Goal: Task Accomplishment & Management: Manage account settings

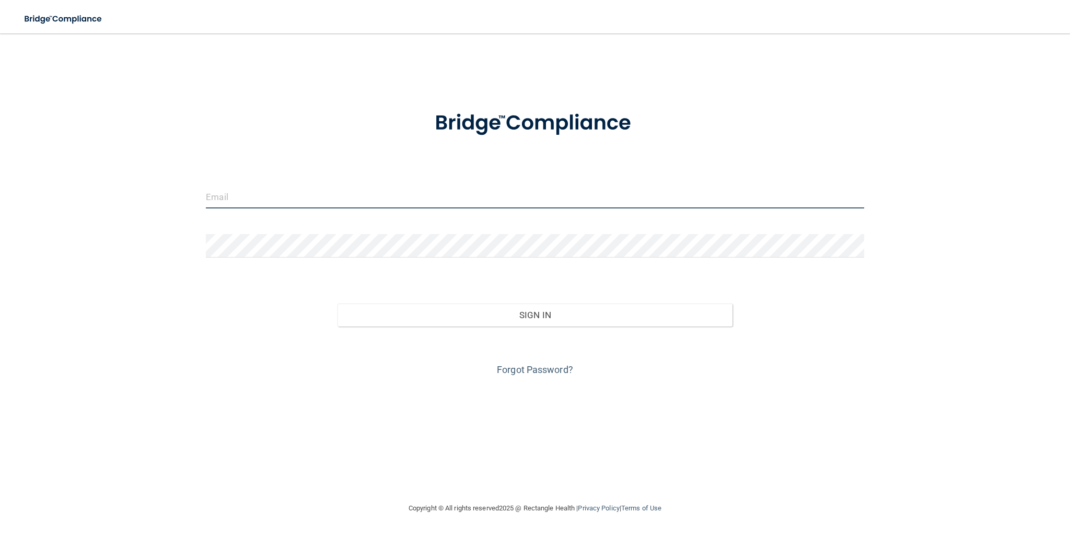
click at [303, 207] on input "email" at bounding box center [535, 197] width 658 height 24
type input "[EMAIL_ADDRESS][DOMAIN_NAME]"
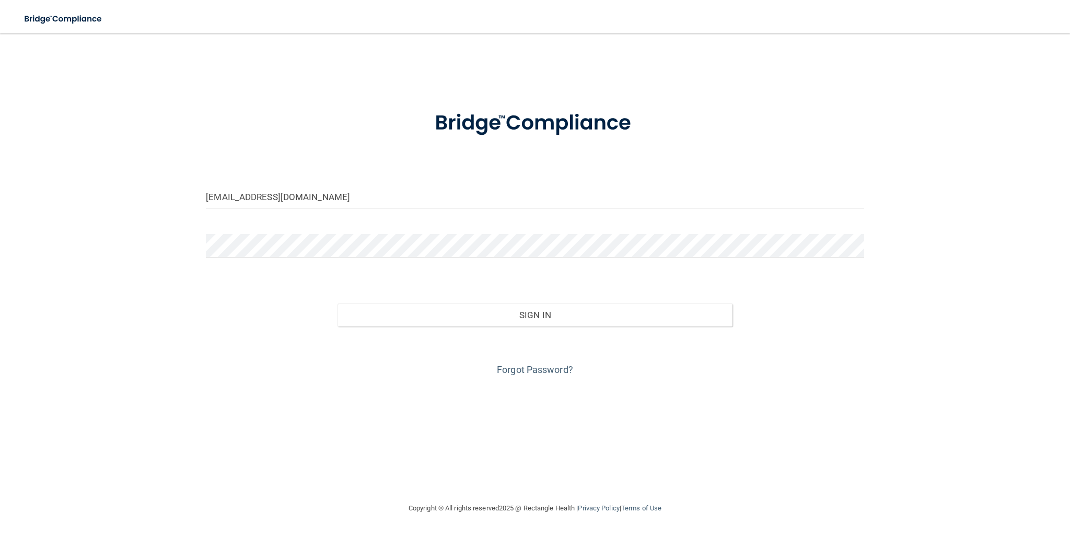
click at [337, 303] on button "Sign In" at bounding box center [534, 314] width 395 height 23
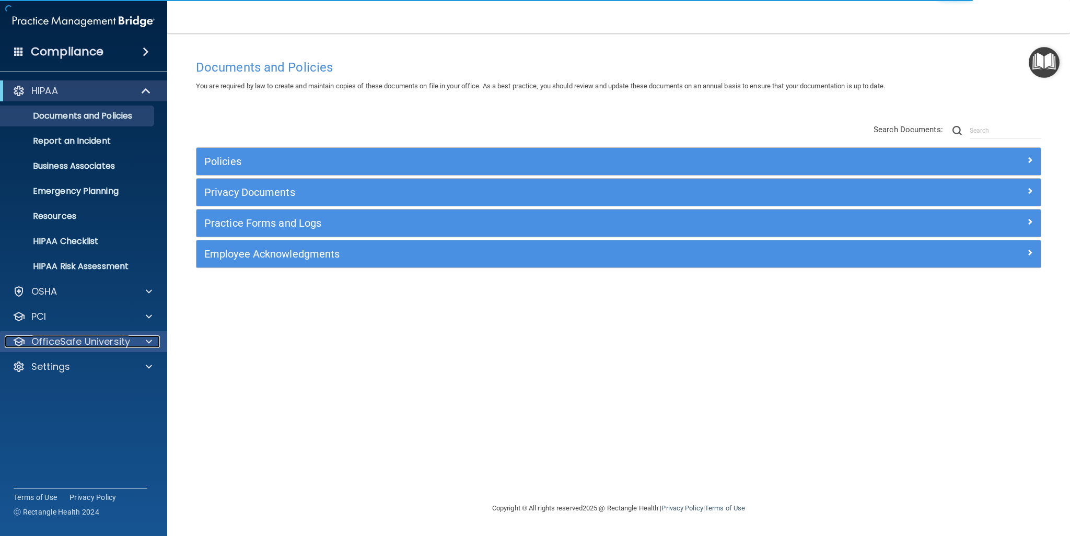
click at [61, 338] on p "OfficeSafe University" at bounding box center [80, 341] width 99 height 13
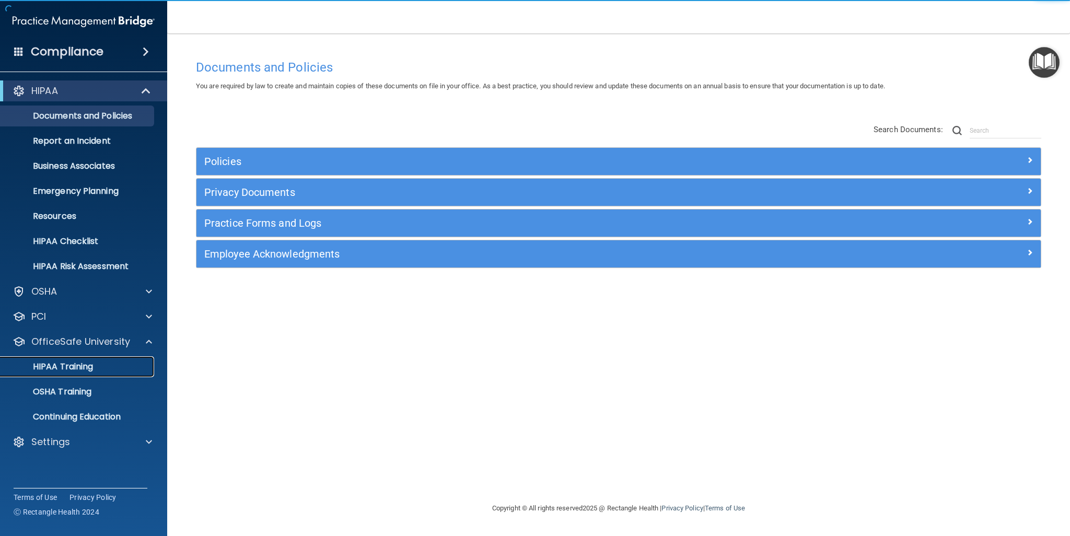
click at [79, 368] on p "HIPAA Training" at bounding box center [50, 366] width 86 height 10
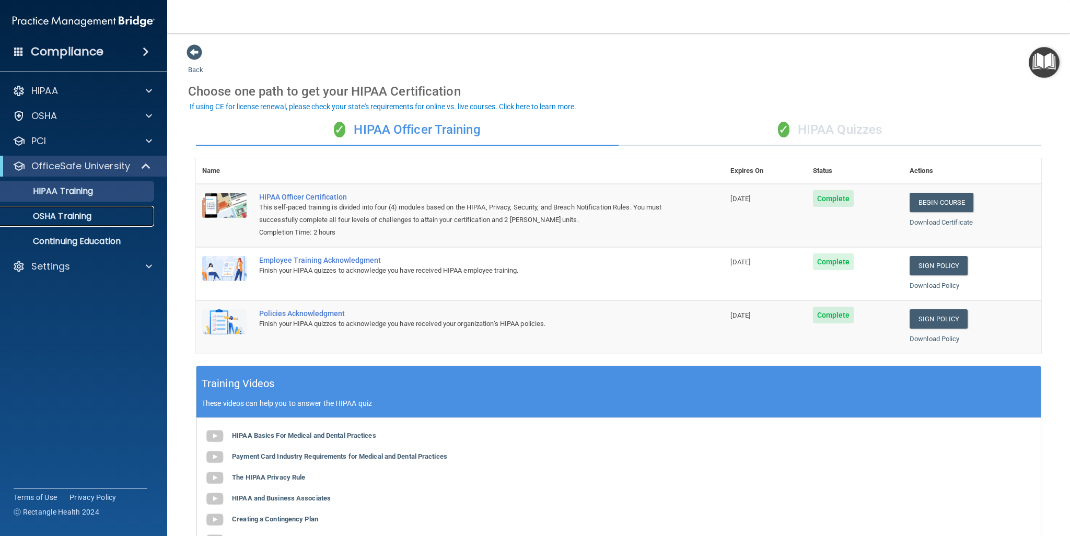
click at [86, 214] on p "OSHA Training" at bounding box center [49, 216] width 85 height 10
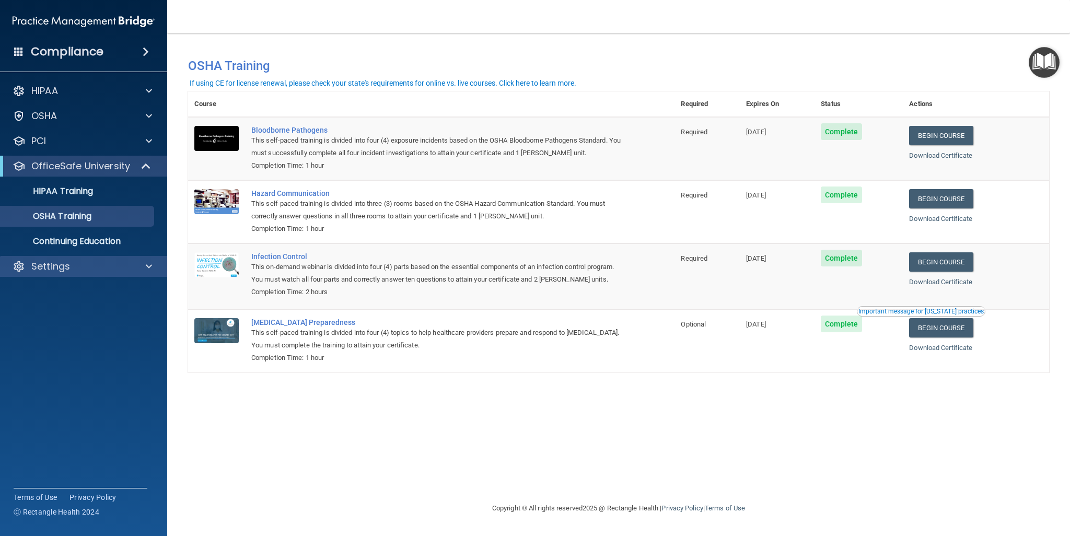
click at [142, 260] on div "Settings" at bounding box center [84, 266] width 168 height 21
click at [144, 268] on div at bounding box center [147, 266] width 26 height 13
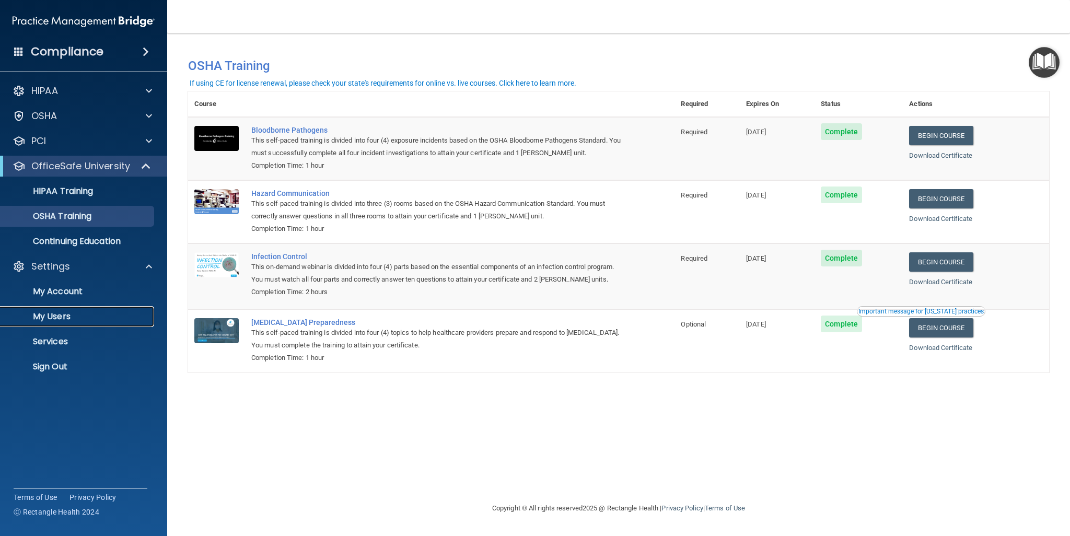
click at [56, 314] on p "My Users" at bounding box center [78, 316] width 143 height 10
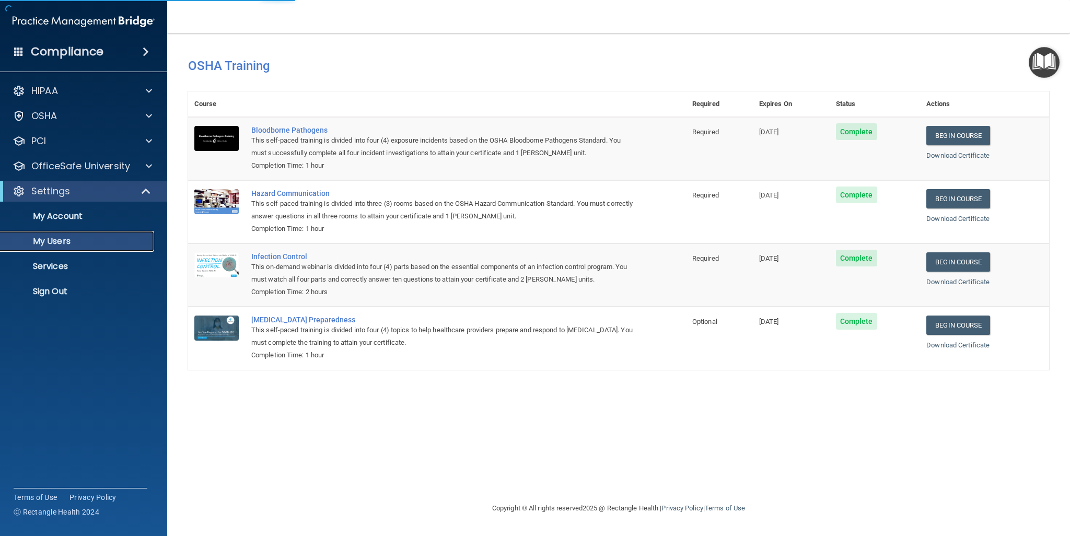
select select "20"
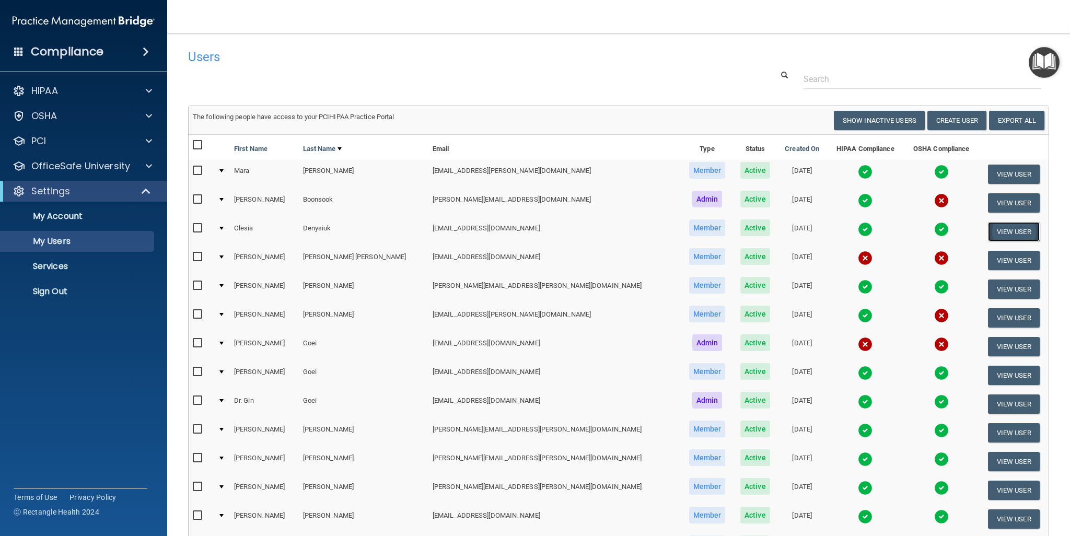
click at [1017, 228] on button "View User" at bounding box center [1014, 231] width 52 height 19
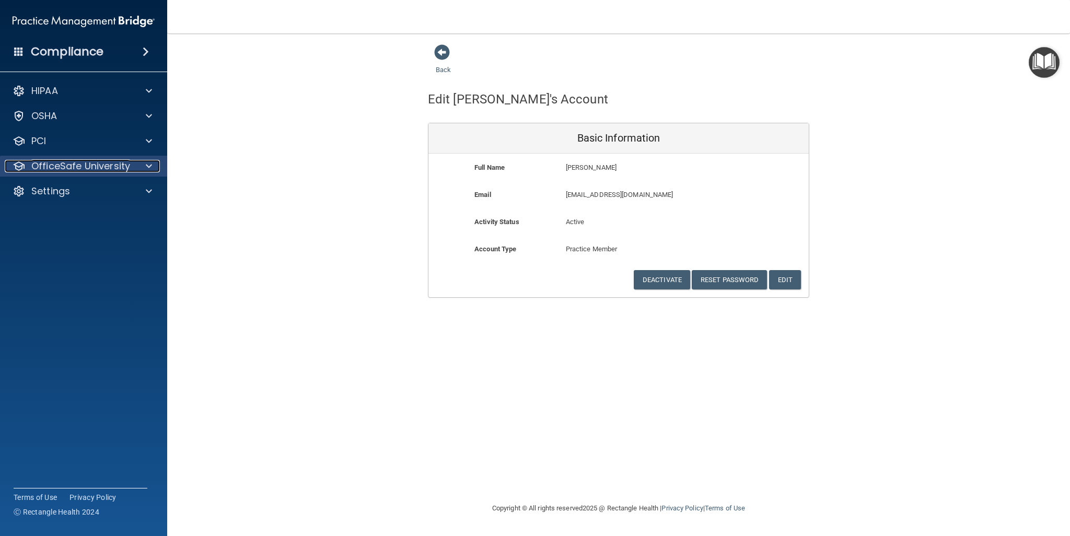
click at [94, 168] on p "OfficeSafe University" at bounding box center [80, 166] width 99 height 13
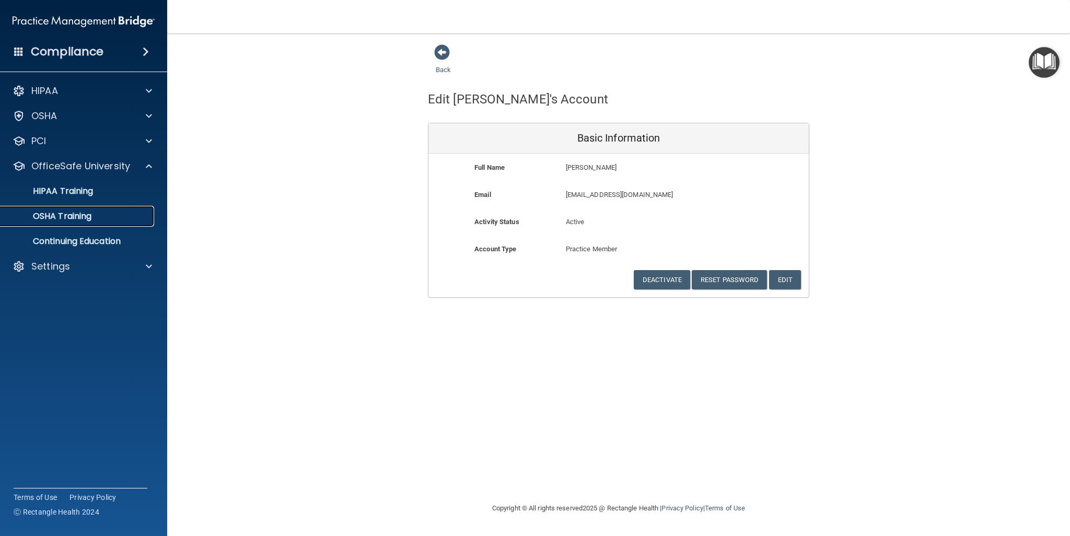
click at [76, 221] on p "OSHA Training" at bounding box center [49, 216] width 85 height 10
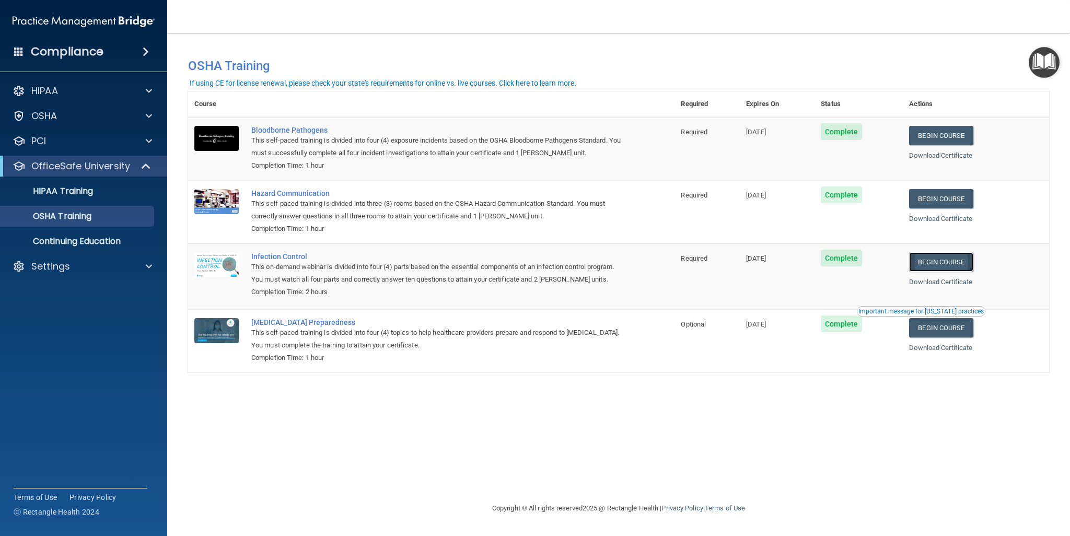
click at [961, 267] on link "Begin Course" at bounding box center [941, 261] width 64 height 19
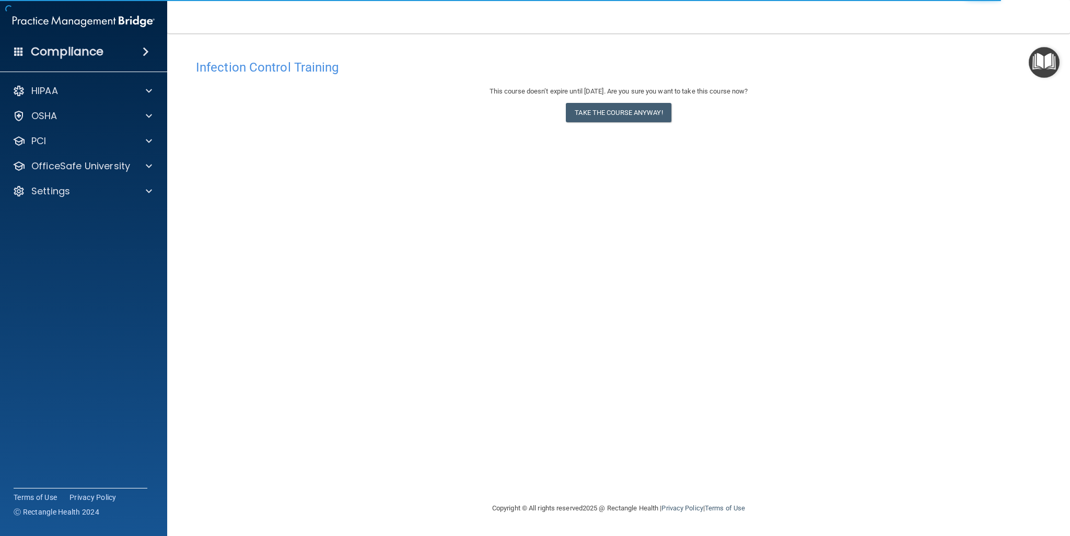
click at [1047, 64] on img "Open Resource Center" at bounding box center [1043, 62] width 31 height 31
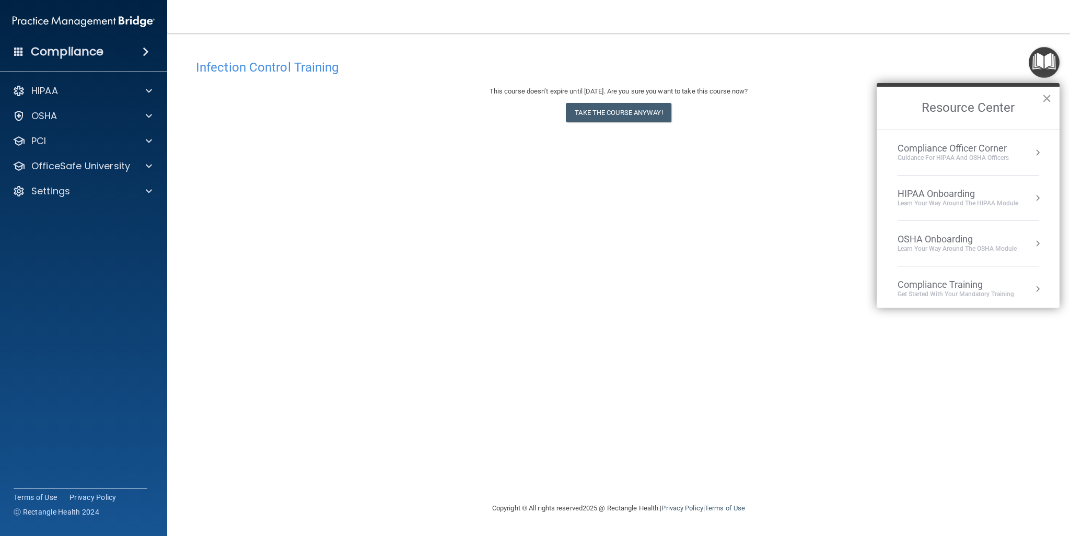
click at [1043, 97] on button "×" at bounding box center [1046, 98] width 10 height 17
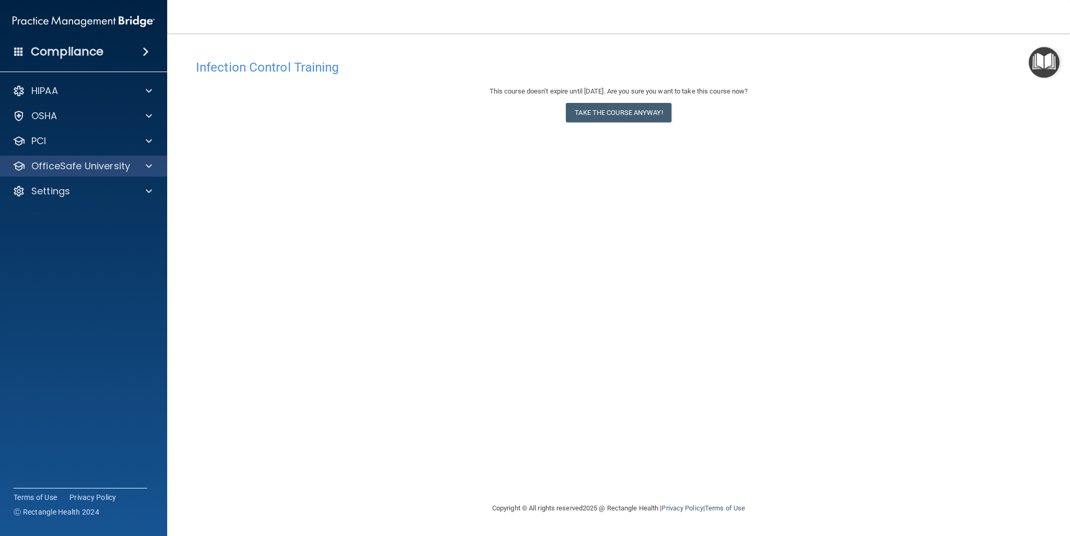
click at [59, 174] on div "OfficeSafe University" at bounding box center [84, 166] width 168 height 21
click at [43, 193] on p "Settings" at bounding box center [50, 191] width 39 height 13
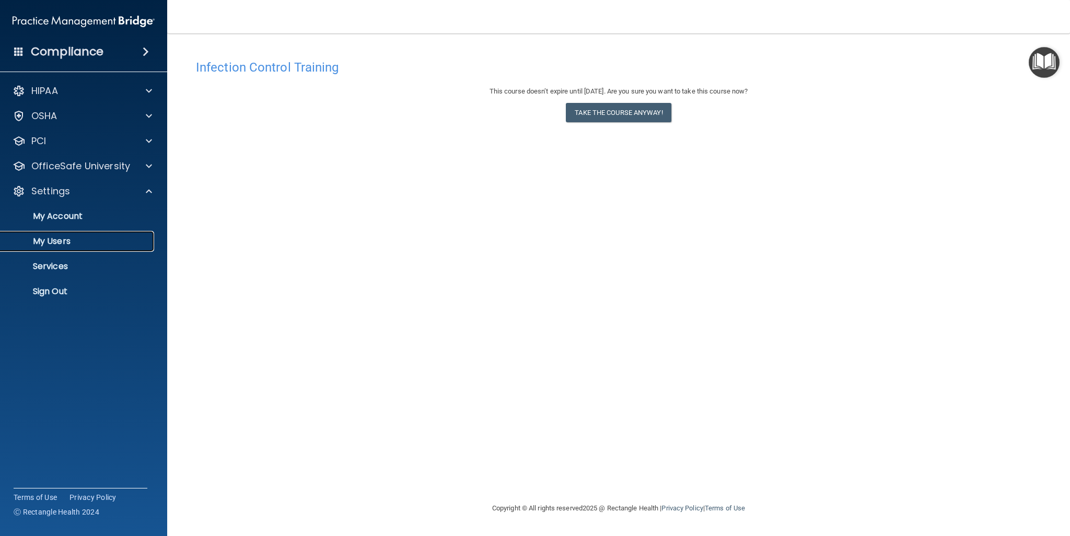
click at [66, 241] on p "My Users" at bounding box center [78, 241] width 143 height 10
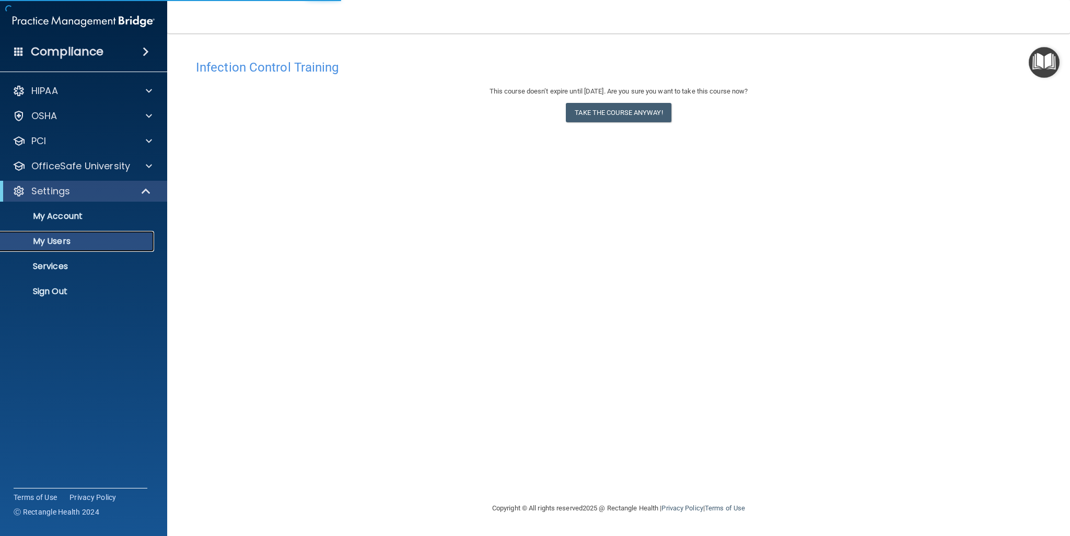
select select "20"
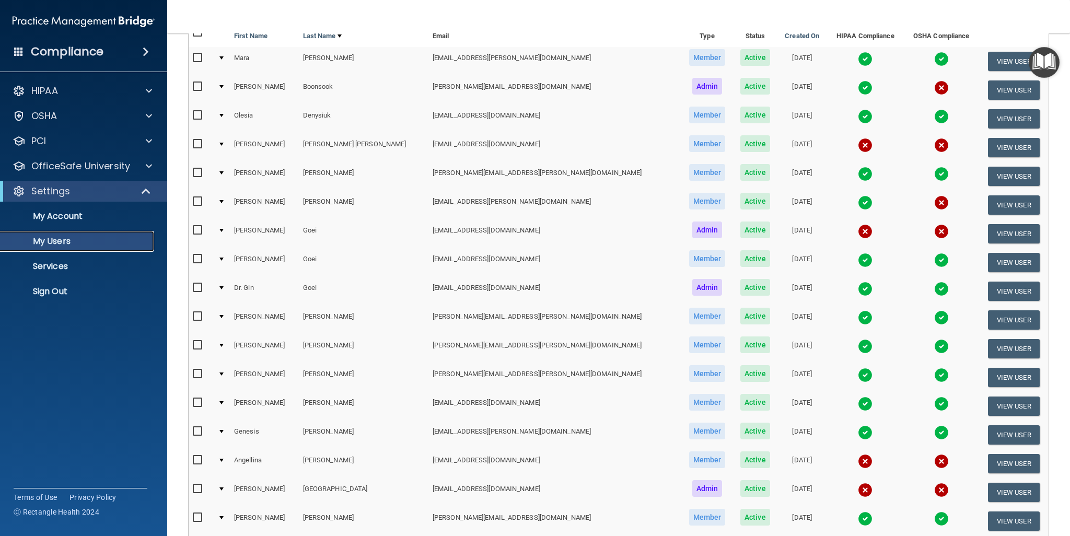
scroll to position [8, 0]
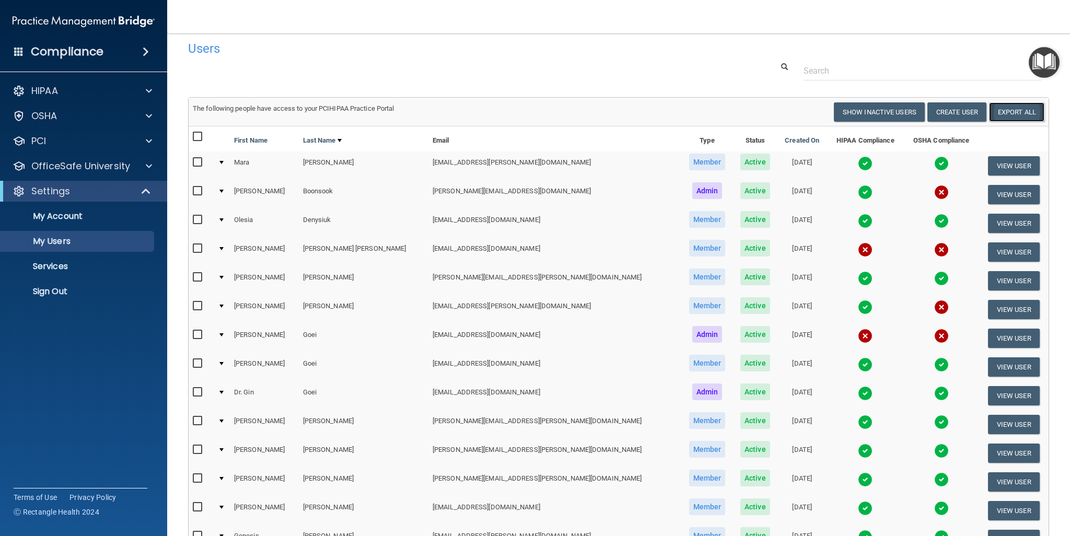
click at [1007, 118] on link "Export All" at bounding box center [1016, 111] width 55 height 19
click at [989, 308] on button "View User" at bounding box center [1014, 309] width 52 height 19
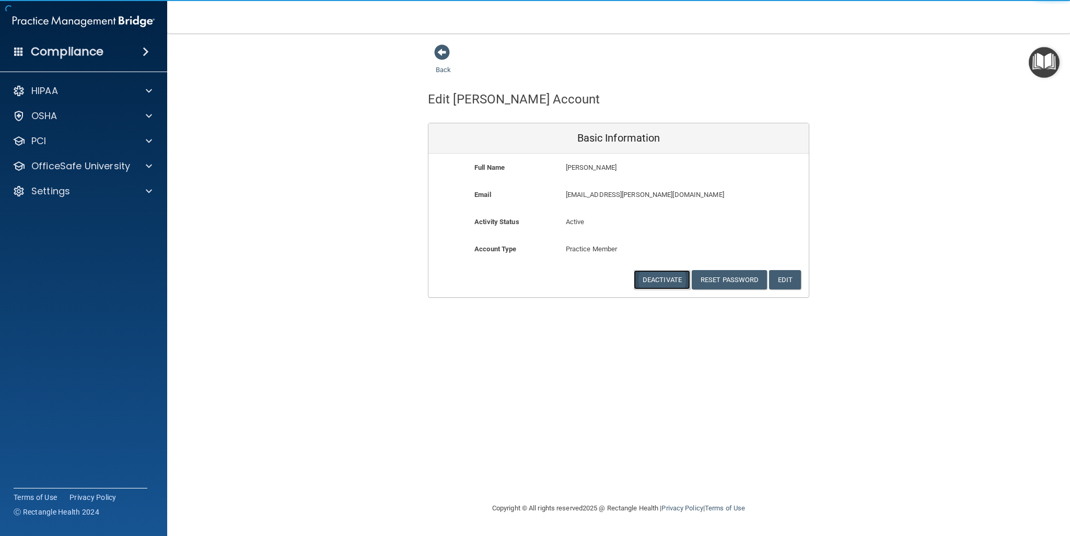
click at [668, 280] on button "Deactivate" at bounding box center [662, 279] width 56 height 19
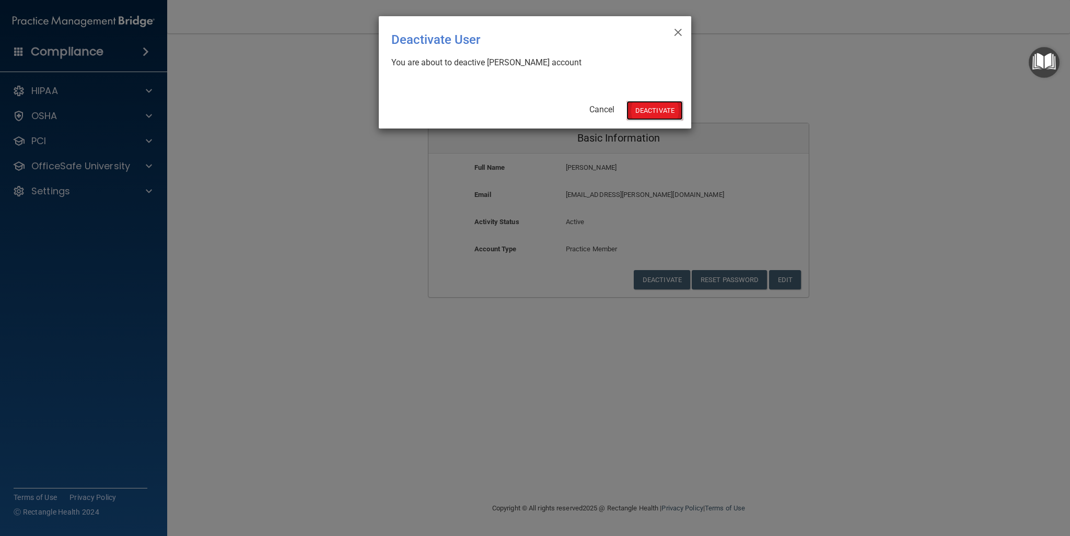
click at [654, 112] on button "Deactivate" at bounding box center [654, 110] width 56 height 19
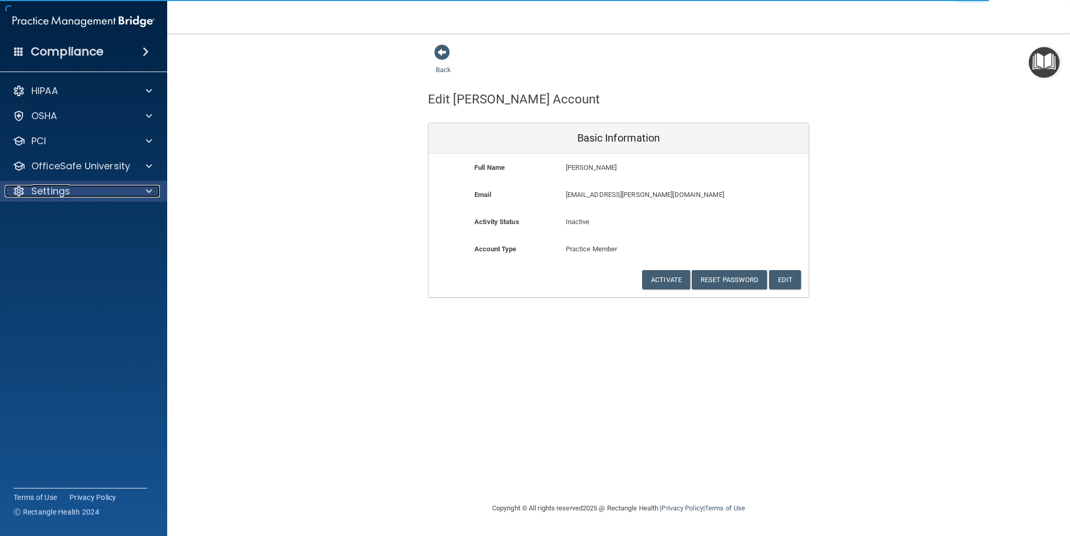
click at [66, 191] on p "Settings" at bounding box center [50, 191] width 39 height 13
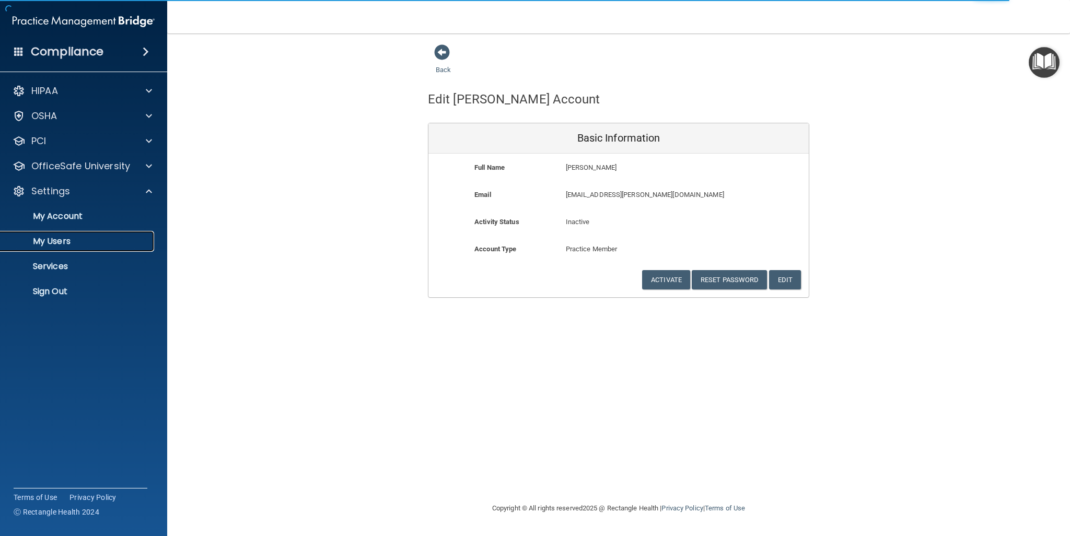
click at [71, 249] on link "My Users" at bounding box center [72, 241] width 165 height 21
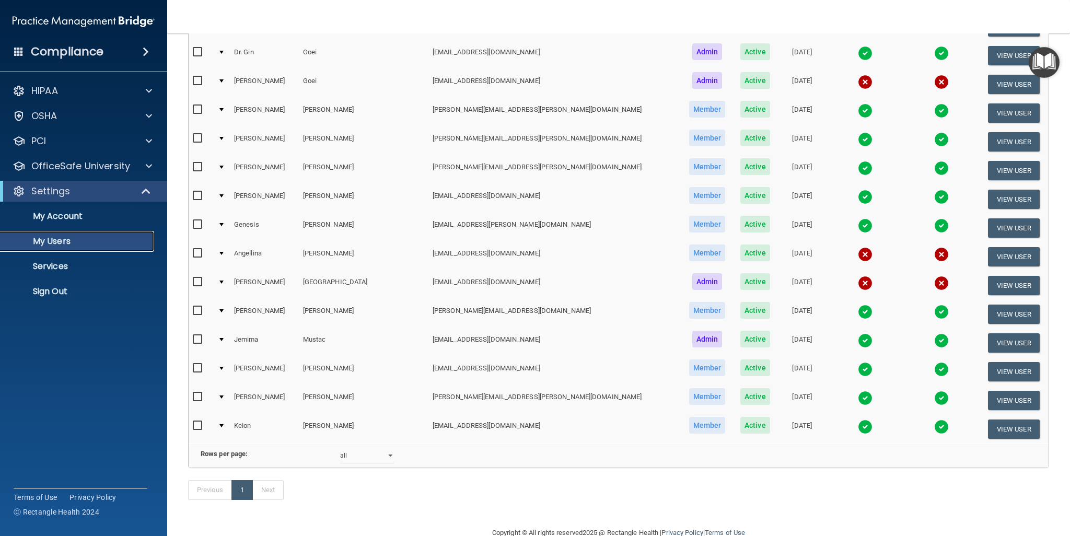
scroll to position [313, 0]
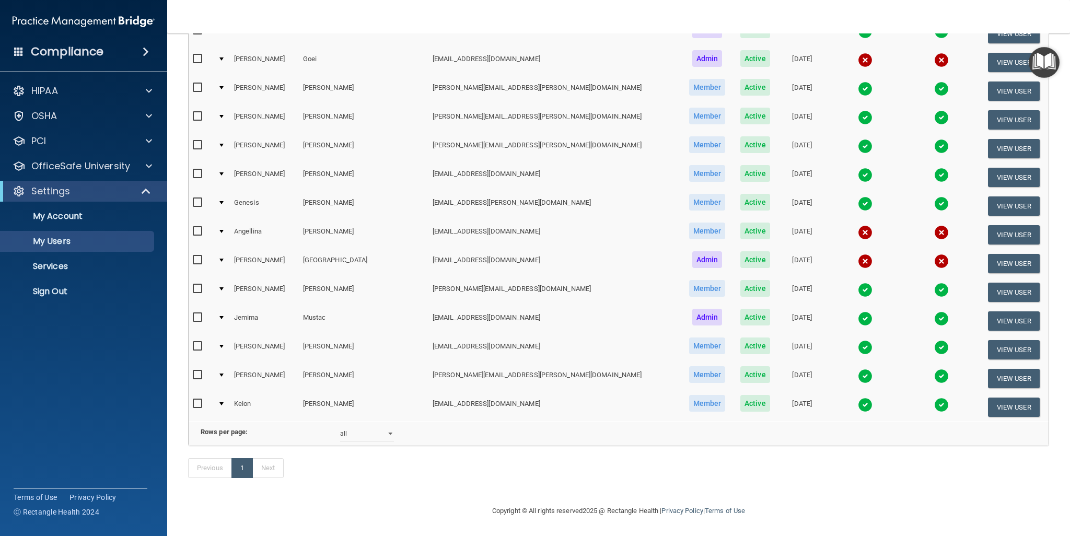
click at [197, 256] on input "checkbox" at bounding box center [199, 260] width 12 height 8
checkbox input "true"
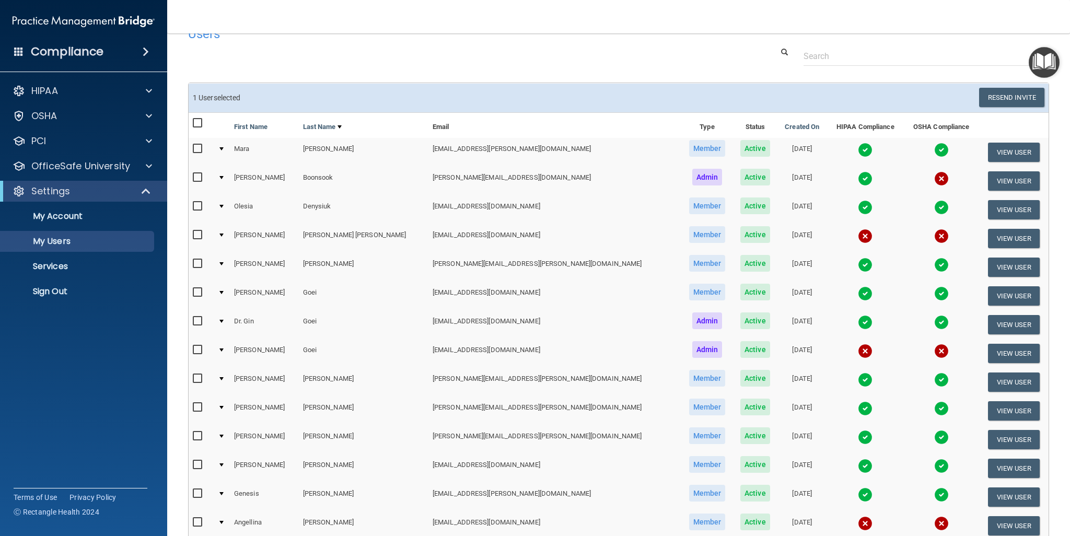
scroll to position [0, 0]
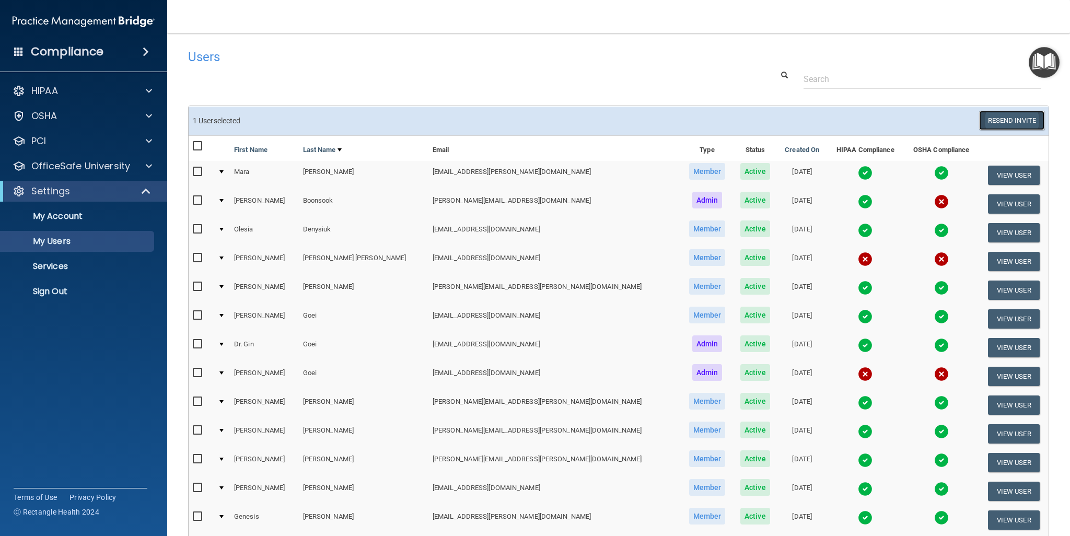
click at [996, 120] on button "Resend Invite" at bounding box center [1011, 120] width 65 height 19
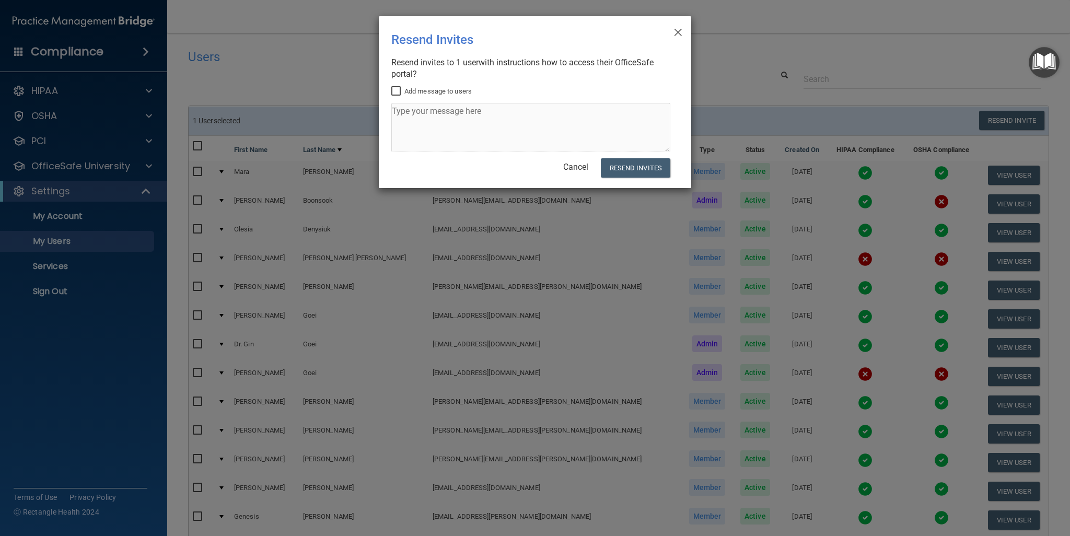
click at [433, 90] on label "Add message to users" at bounding box center [431, 91] width 80 height 13
click at [403, 90] on input "Add message to users" at bounding box center [397, 91] width 12 height 8
checkbox input "true"
click at [432, 109] on textarea at bounding box center [530, 127] width 279 height 49
type textarea "Hi! When you get a chance next week please update your HIPAA & OSHA. Thanks"
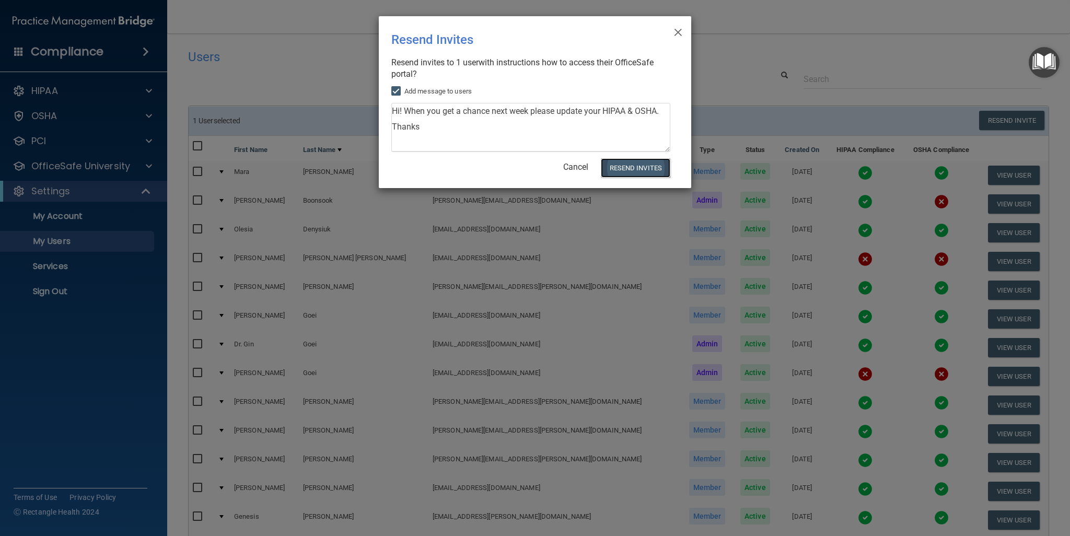
click at [652, 168] on button "Resend Invites" at bounding box center [635, 167] width 69 height 19
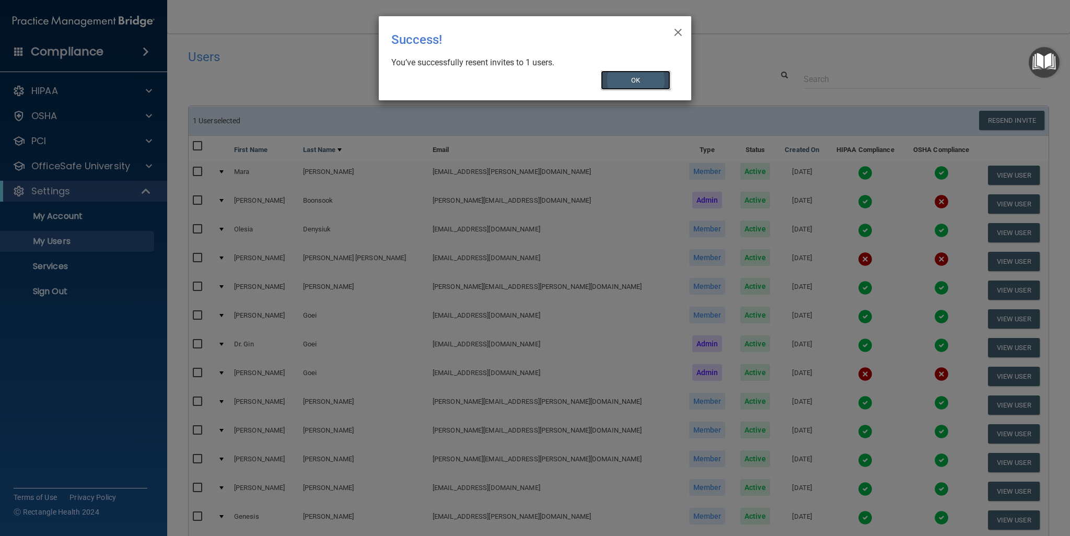
click at [659, 81] on button "OK" at bounding box center [636, 80] width 70 height 19
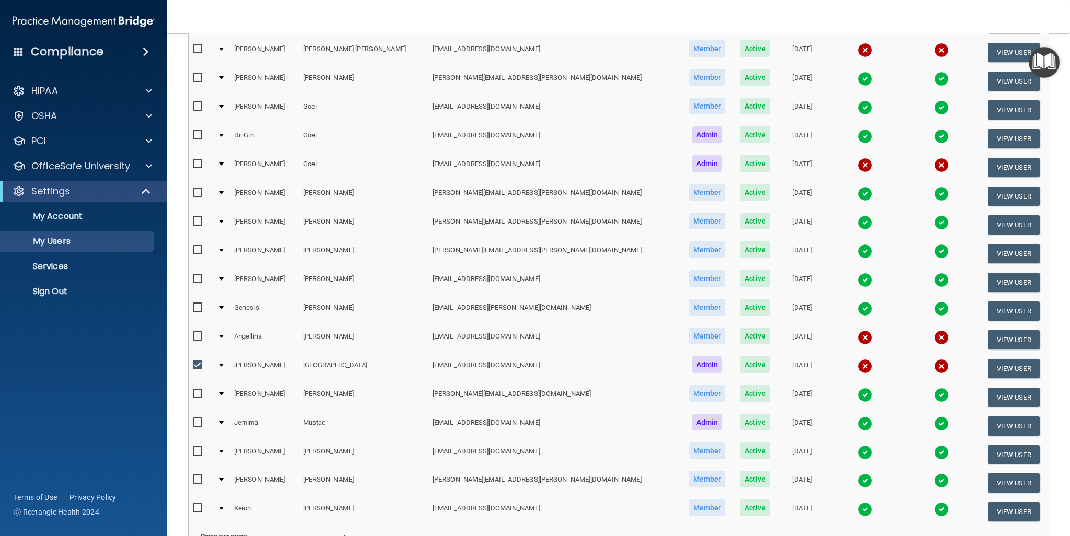
scroll to position [322, 0]
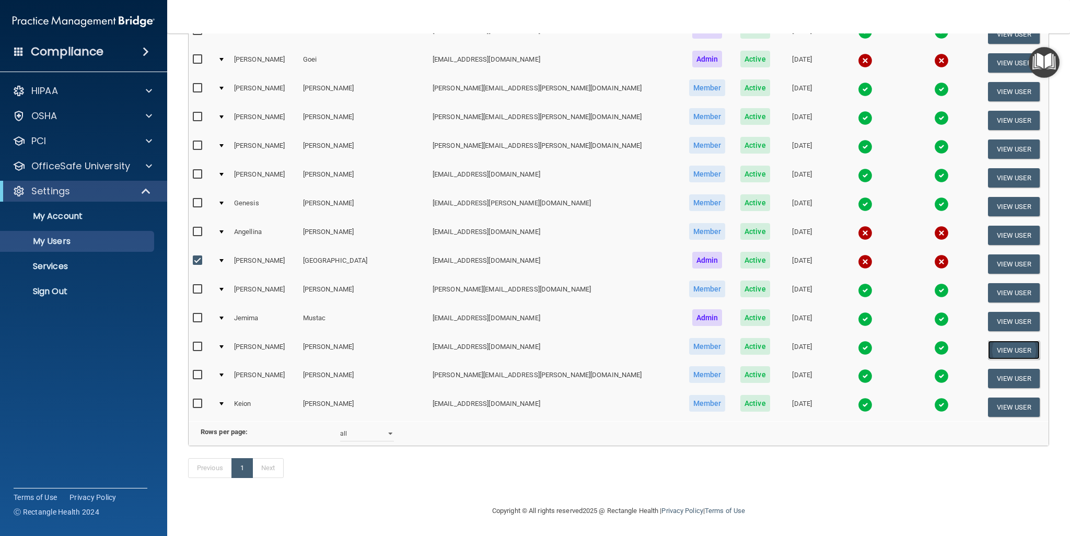
click at [1013, 341] on button "View User" at bounding box center [1014, 350] width 52 height 19
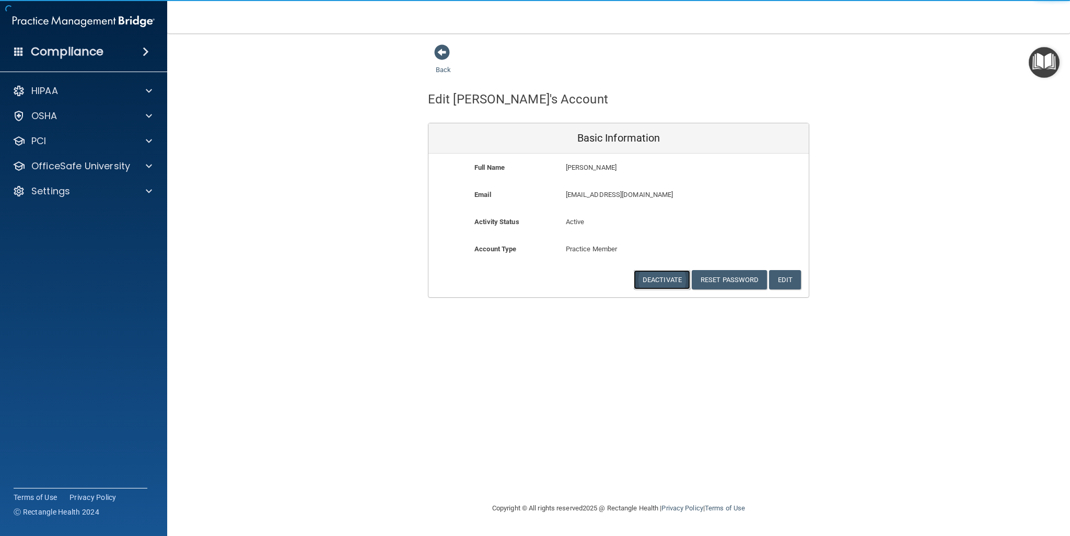
click at [666, 275] on button "Deactivate" at bounding box center [662, 279] width 56 height 19
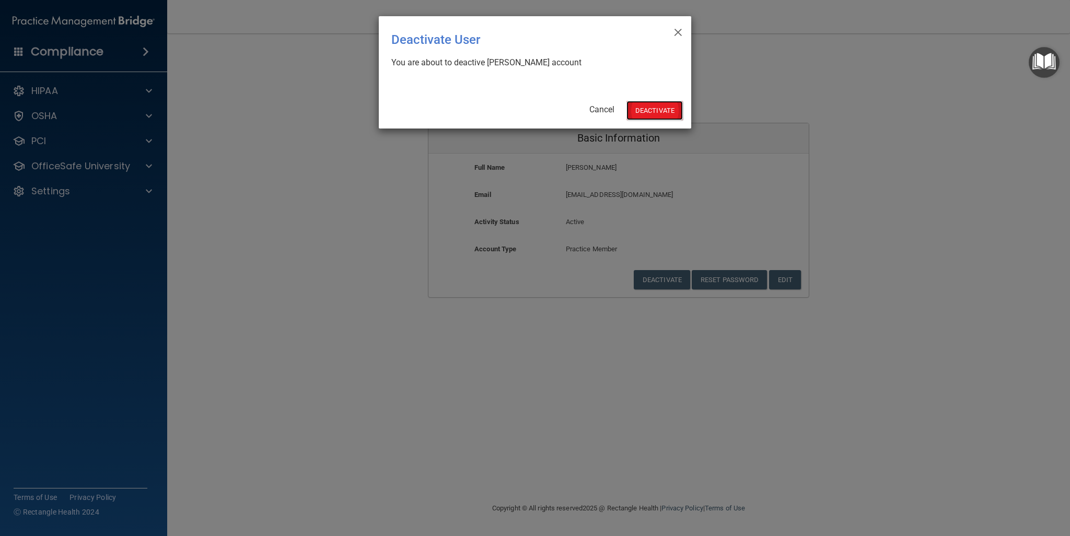
click at [660, 104] on button "Deactivate" at bounding box center [654, 110] width 56 height 19
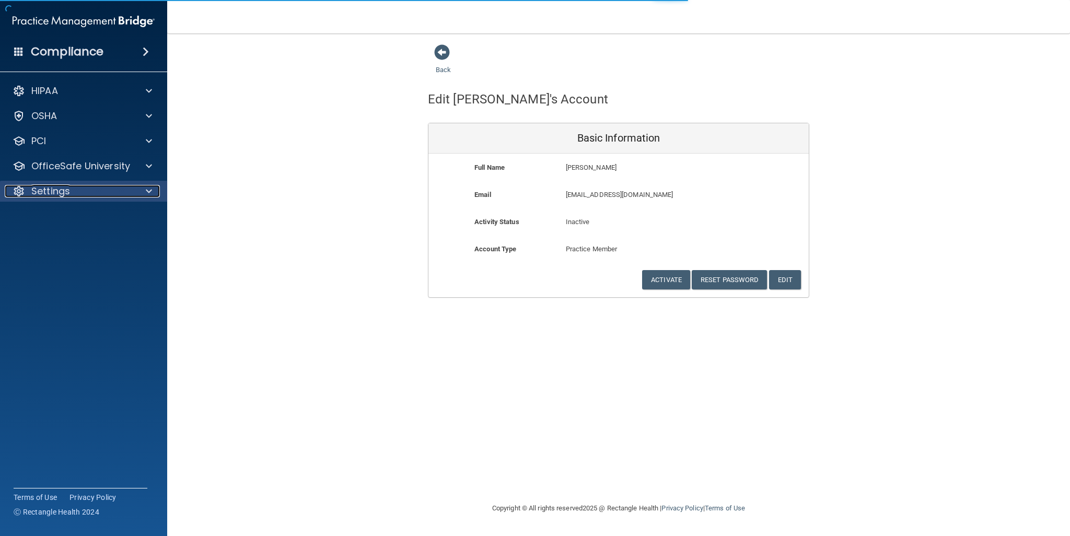
click at [52, 187] on p "Settings" at bounding box center [50, 191] width 39 height 13
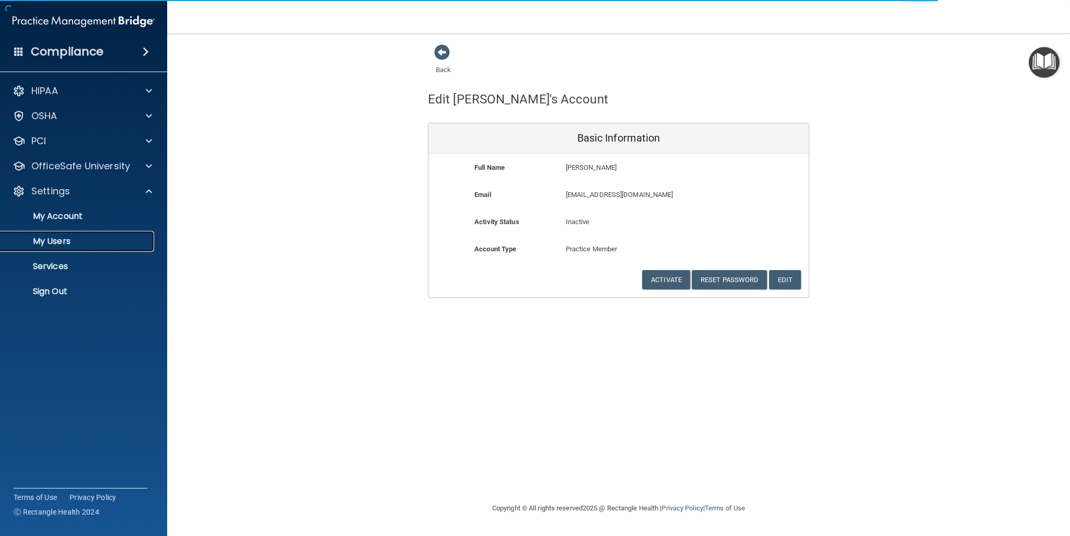
click at [81, 240] on p "My Users" at bounding box center [78, 241] width 143 height 10
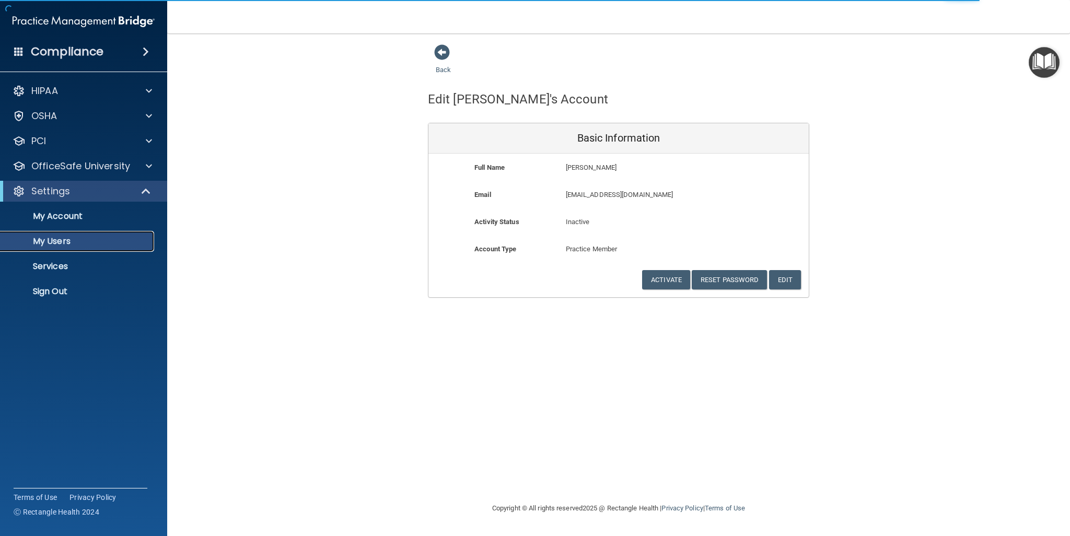
select select "20"
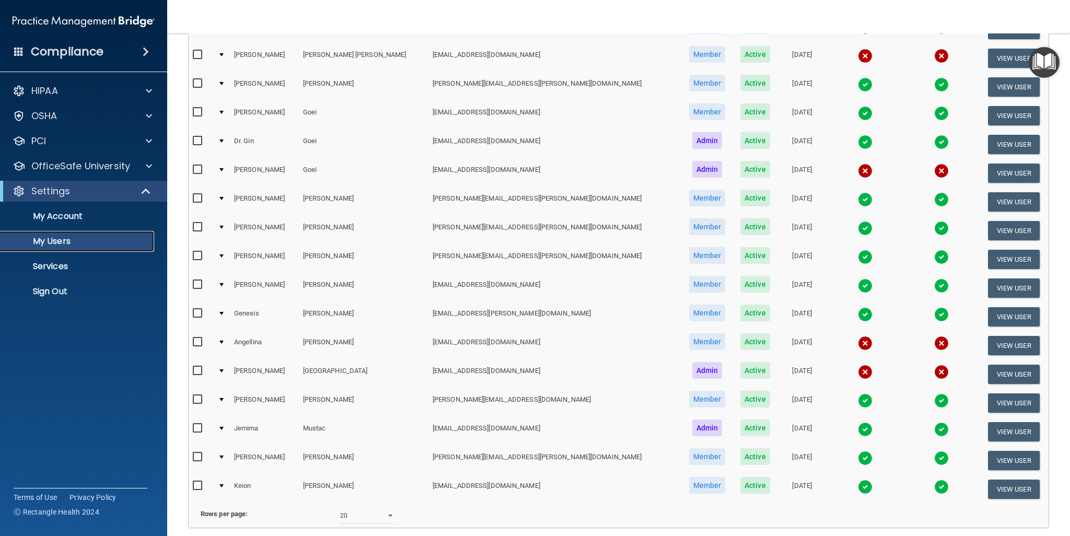
scroll to position [241, 0]
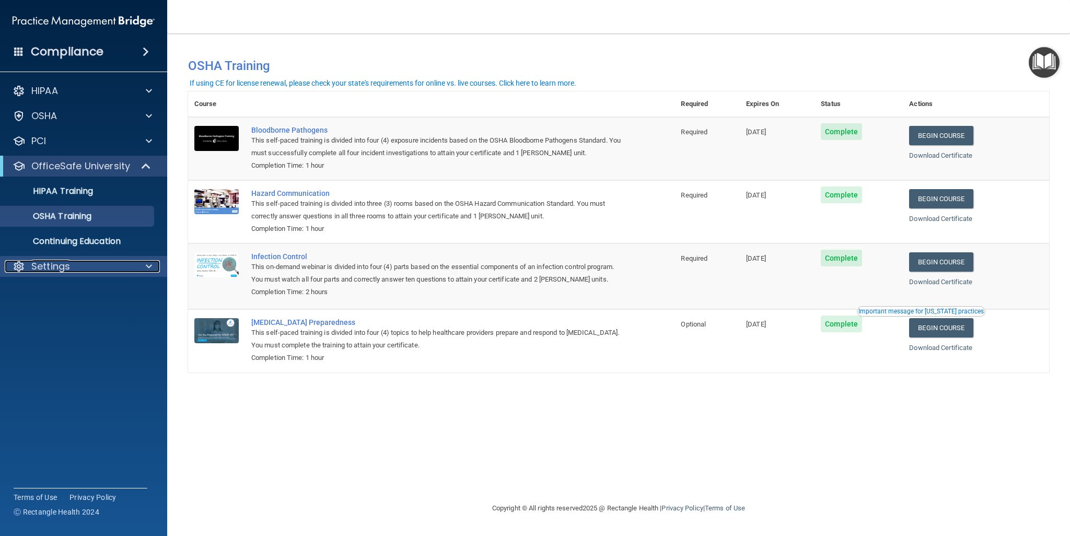
click at [56, 266] on p "Settings" at bounding box center [50, 266] width 39 height 13
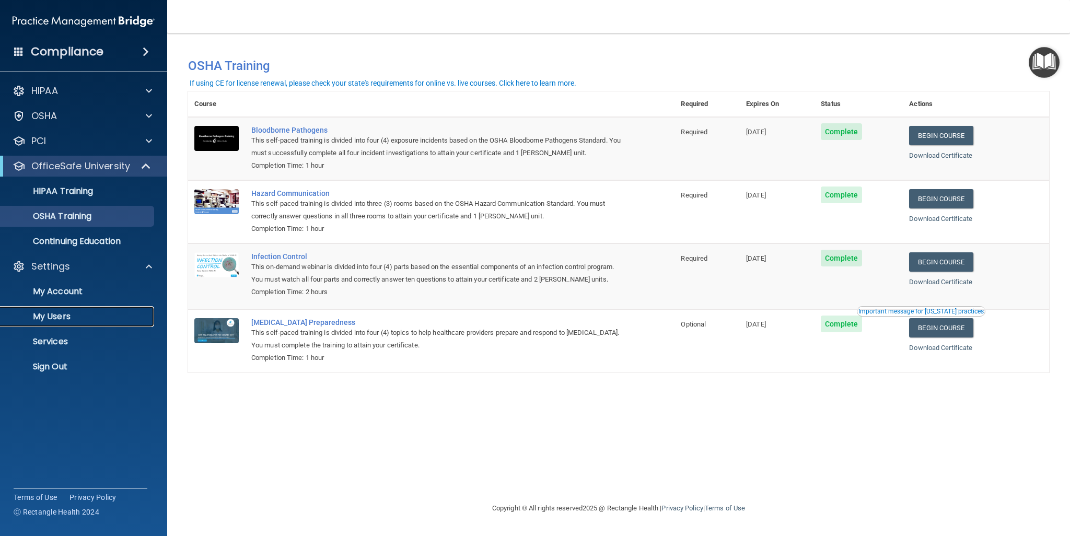
click at [54, 317] on p "My Users" at bounding box center [78, 316] width 143 height 10
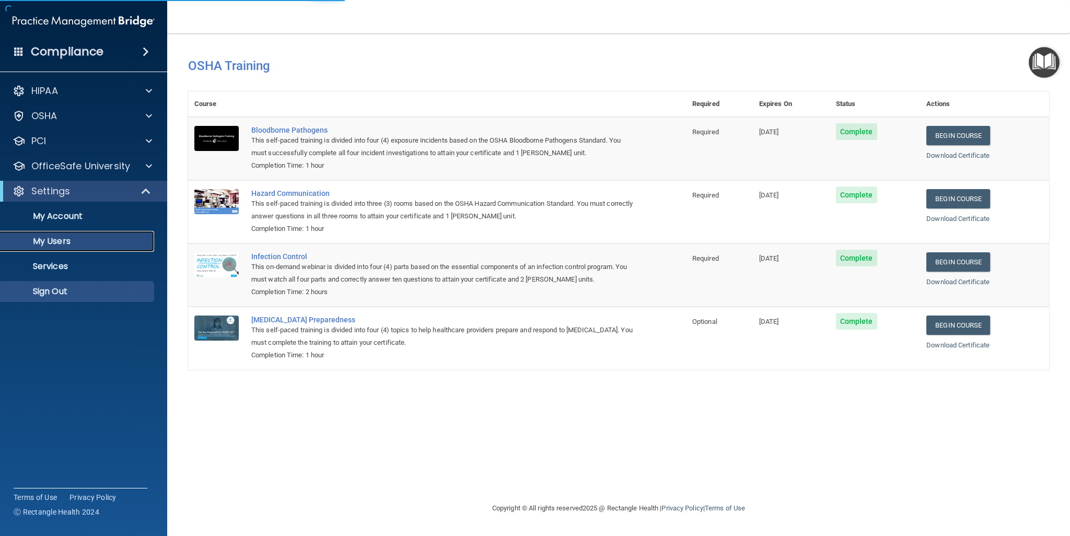
select select "20"
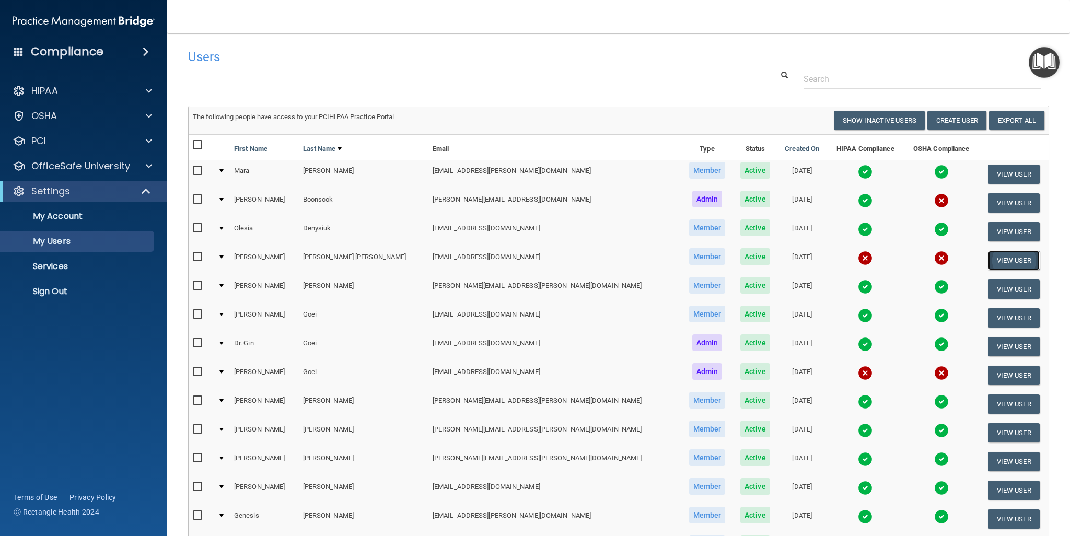
click at [1020, 263] on button "View User" at bounding box center [1014, 260] width 52 height 19
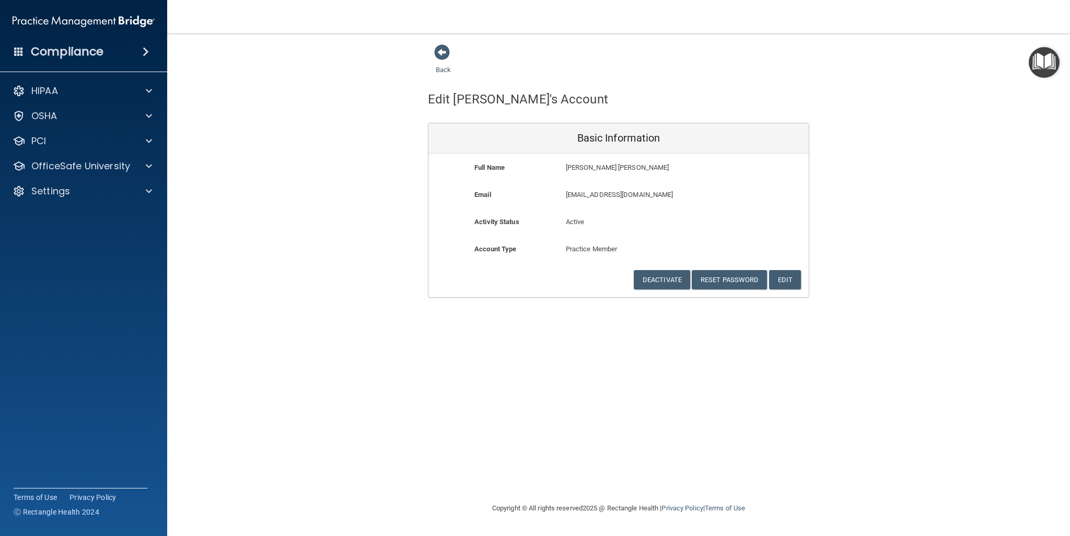
click at [1045, 61] on img "Open Resource Center" at bounding box center [1043, 62] width 31 height 31
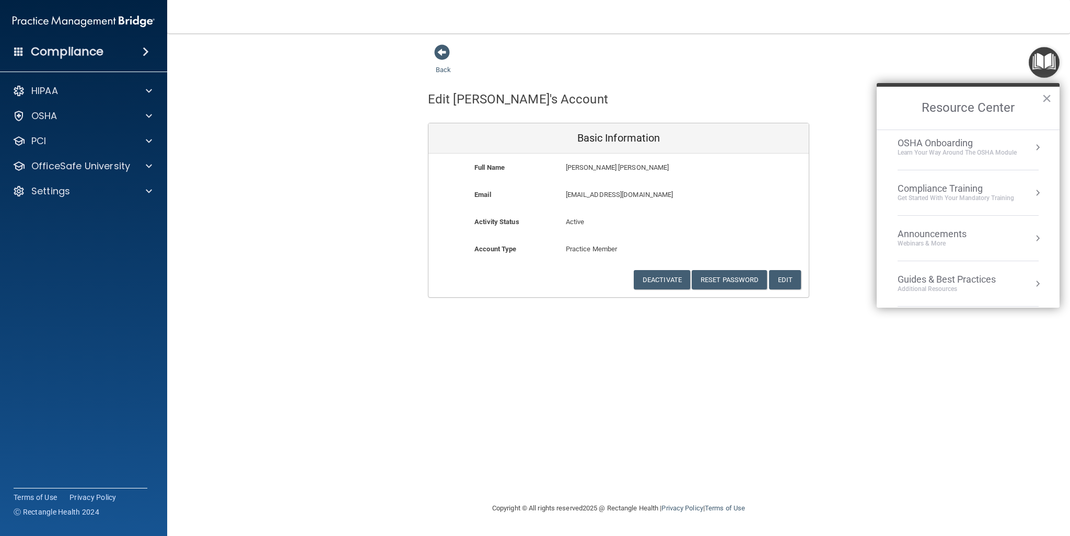
scroll to position [44, 0]
click at [1032, 200] on button "Resource Center" at bounding box center [1037, 199] width 10 height 10
click at [1046, 101] on button "×" at bounding box center [1046, 98] width 10 height 17
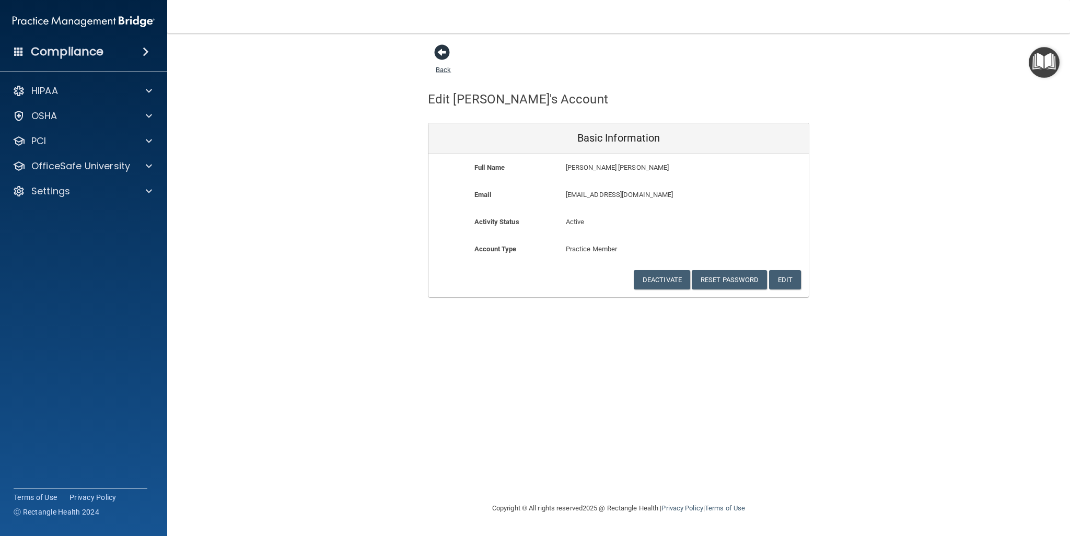
click at [439, 53] on span at bounding box center [442, 52] width 16 height 16
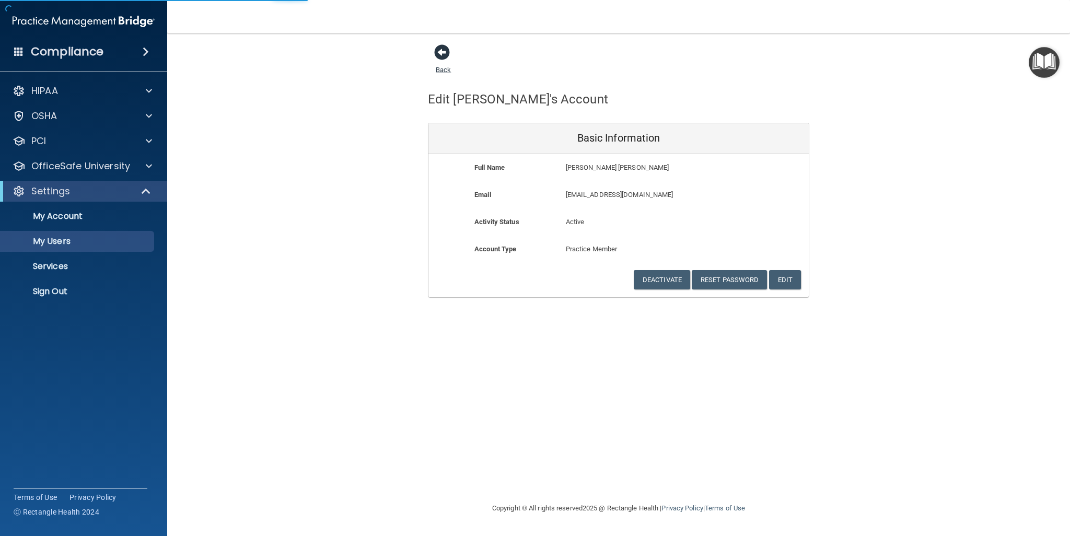
select select "20"
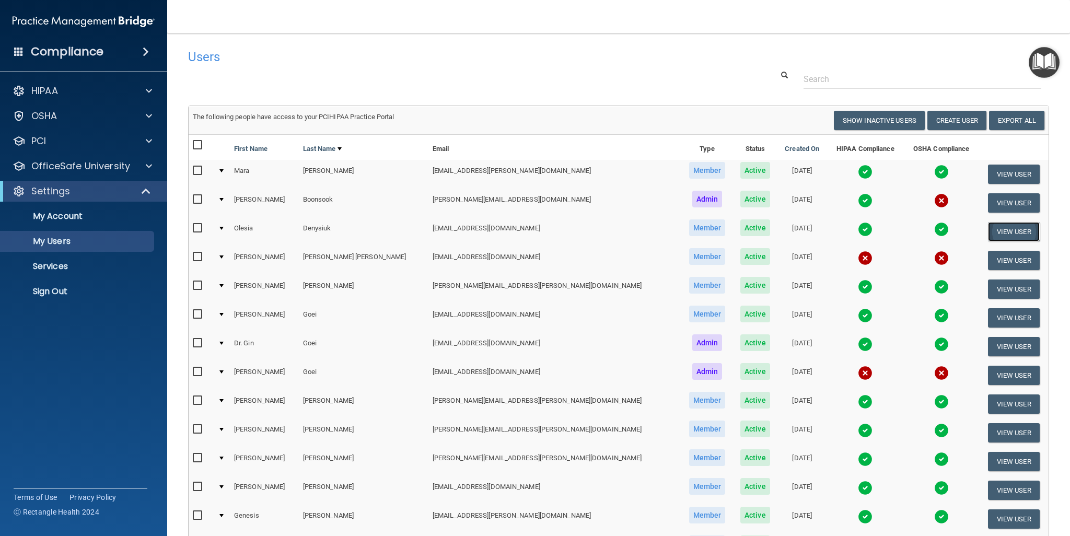
click at [992, 234] on button "View User" at bounding box center [1014, 231] width 52 height 19
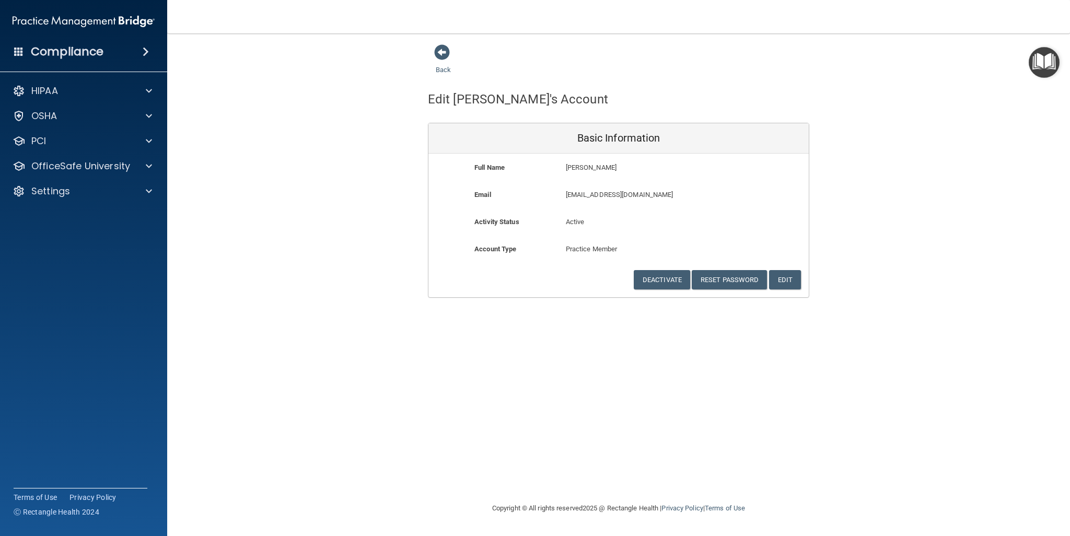
click at [1043, 65] on img "Open Resource Center" at bounding box center [1043, 62] width 31 height 31
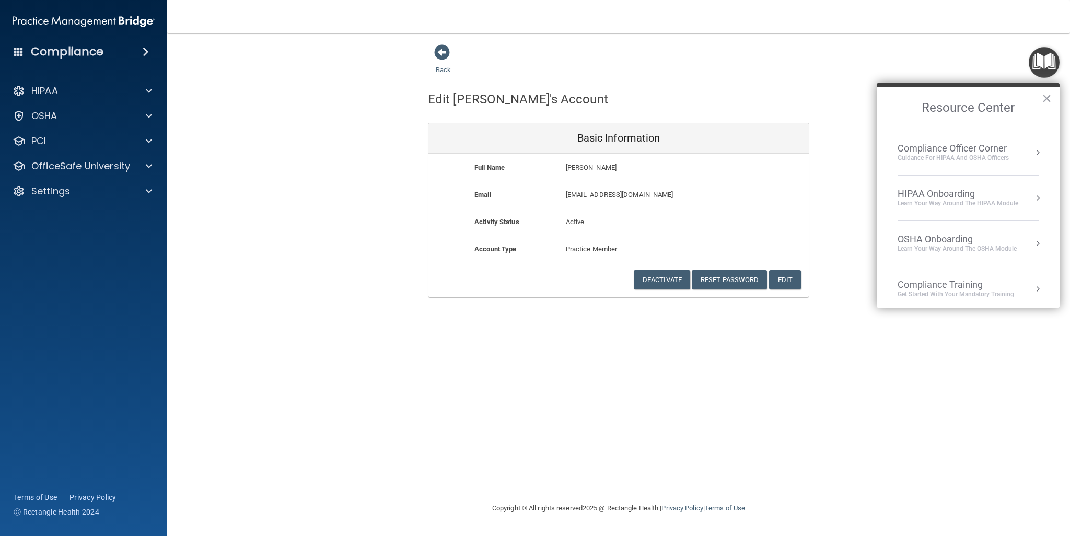
click at [1006, 147] on div "Compliance Officer Corner" at bounding box center [952, 148] width 111 height 11
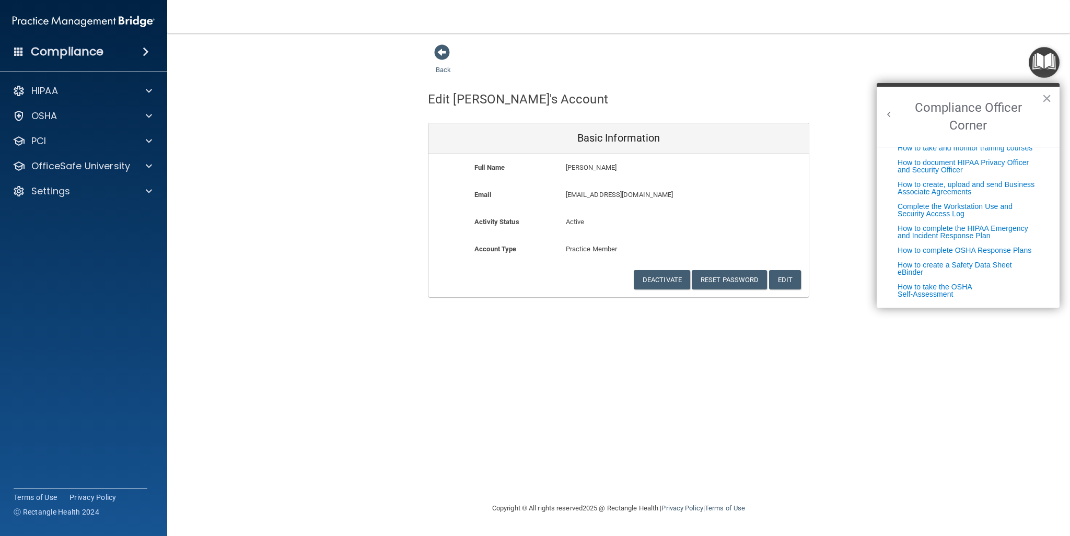
scroll to position [266, 0]
click at [892, 114] on button "Back to Resource Center Home" at bounding box center [889, 114] width 10 height 10
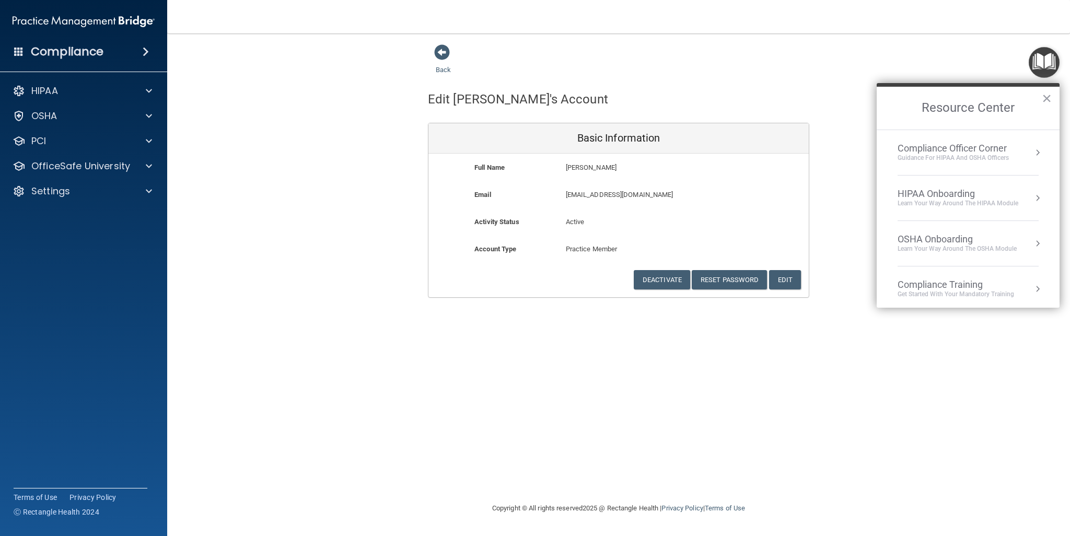
click at [955, 236] on div "OSHA Onboarding" at bounding box center [956, 238] width 119 height 11
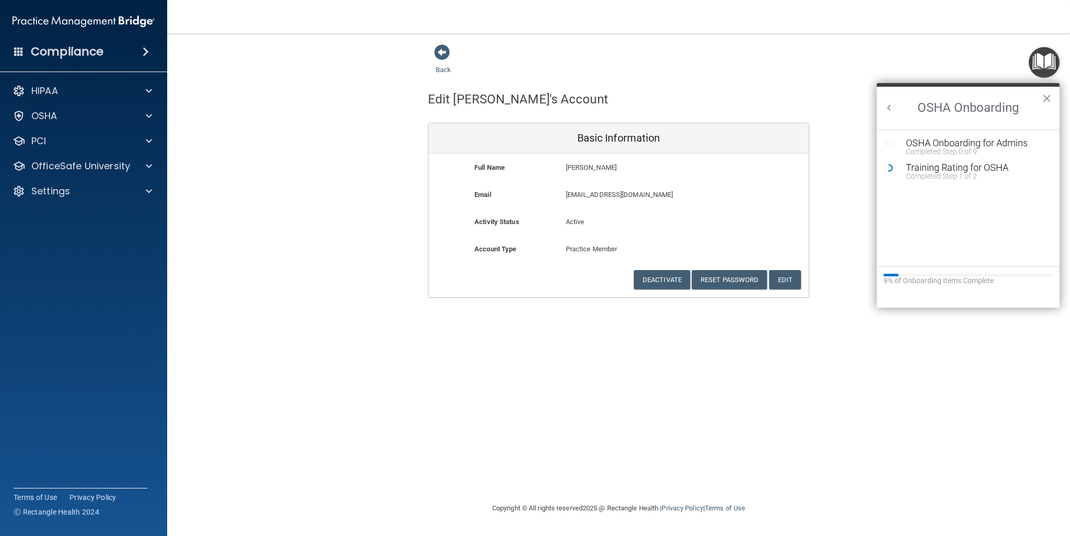
scroll to position [0, 0]
click at [949, 172] on div "Completed Step 1 of 2" at bounding box center [976, 175] width 140 height 7
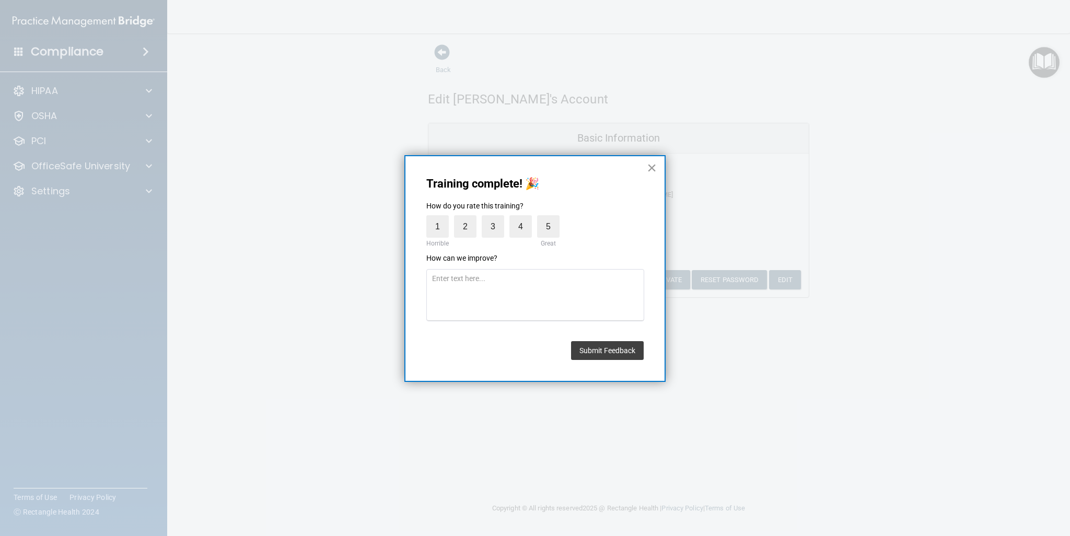
click at [653, 166] on button "×" at bounding box center [652, 167] width 10 height 17
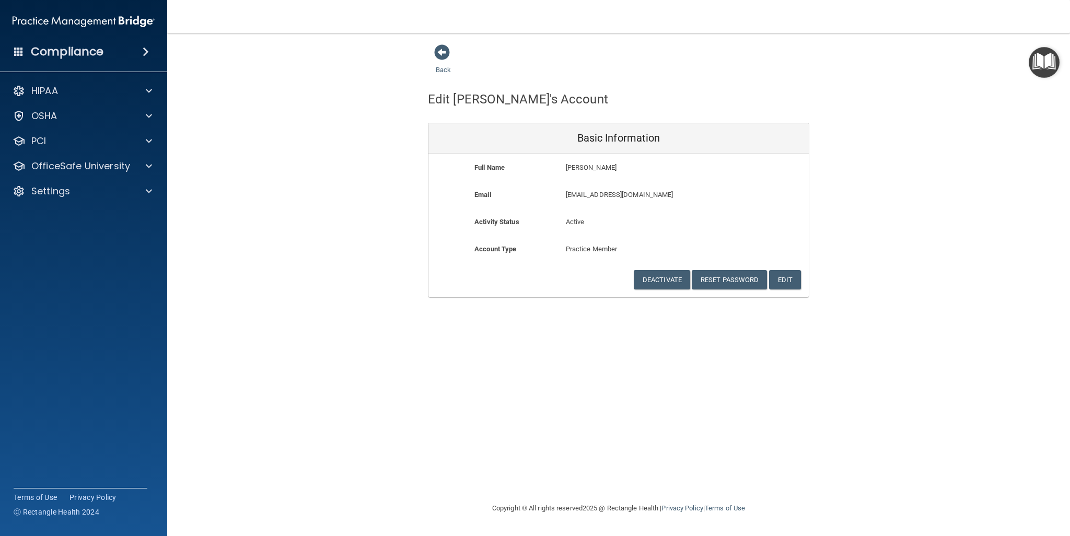
click at [1043, 64] on img "Open Resource Center" at bounding box center [1043, 62] width 31 height 31
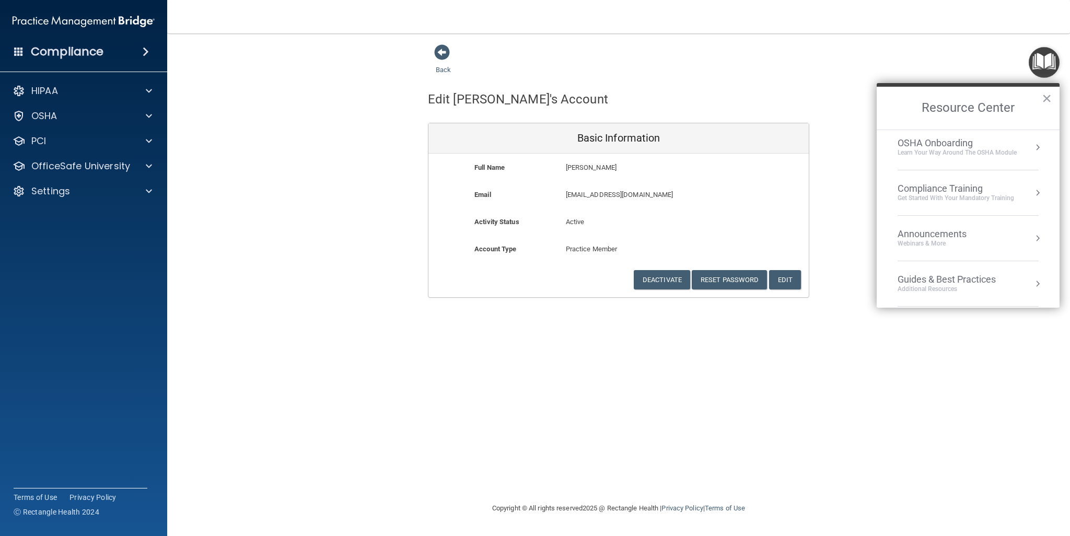
scroll to position [96, 0]
click at [1000, 194] on div "Get Started with your mandatory training" at bounding box center [955, 198] width 116 height 9
click at [884, 106] on button "Back to Resource Center Home" at bounding box center [889, 107] width 10 height 10
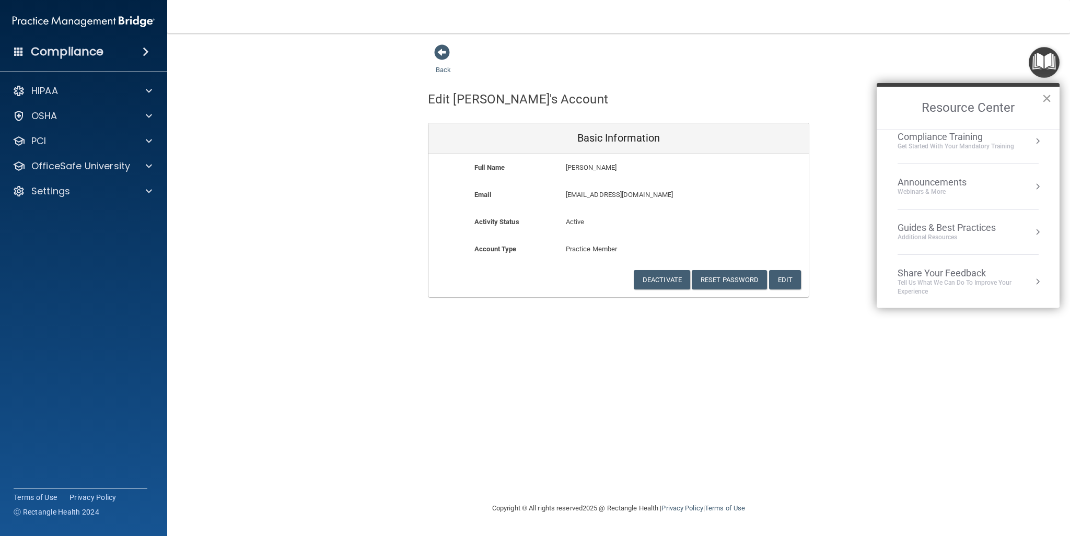
click at [1047, 95] on button "×" at bounding box center [1046, 98] width 10 height 17
